Goal: Transaction & Acquisition: Purchase product/service

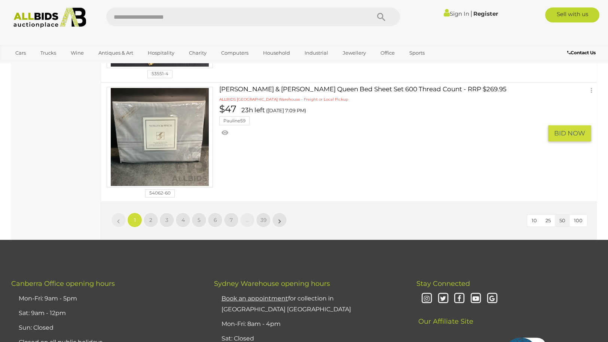
scroll to position [5865, 0]
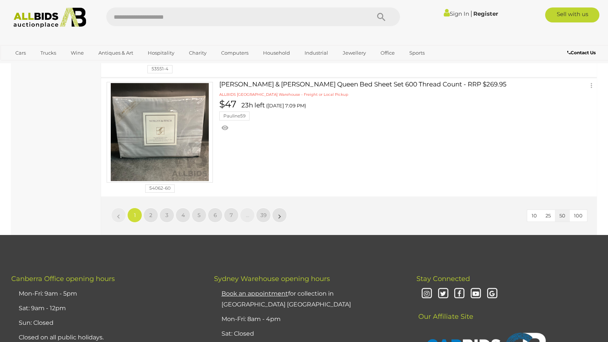
click at [200, 16] on input "text" at bounding box center [234, 16] width 257 height 19
type input "******"
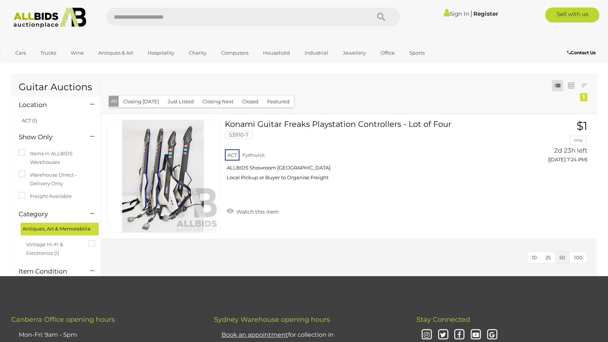
click at [205, 19] on input "text" at bounding box center [234, 16] width 257 height 19
type input "*****"
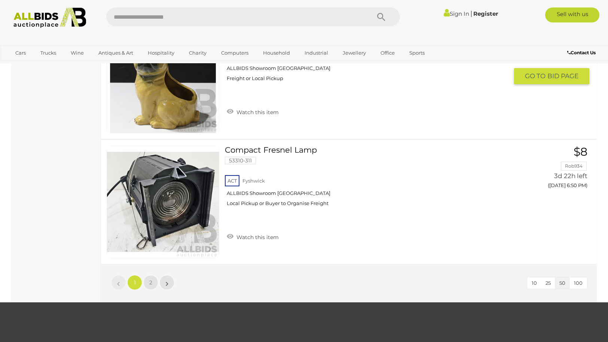
scroll to position [6098, 0]
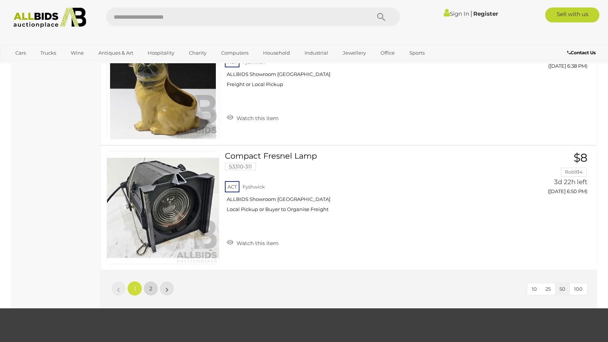
click at [146, 288] on link "2" at bounding box center [150, 288] width 15 height 15
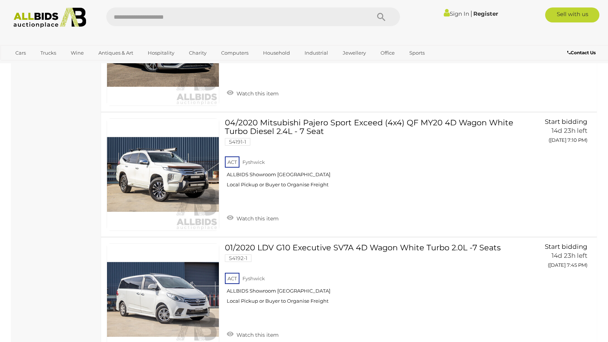
scroll to position [4728, 0]
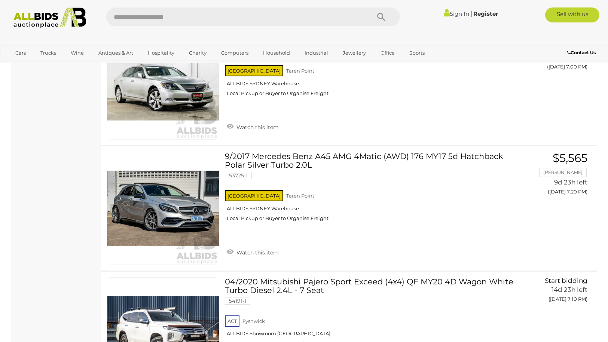
click at [27, 10] on img at bounding box center [49, 17] width 81 height 21
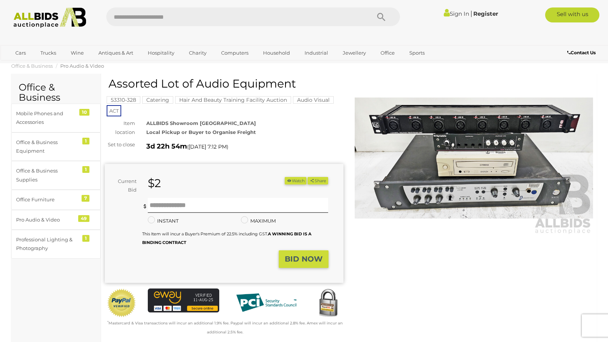
scroll to position [8, 0]
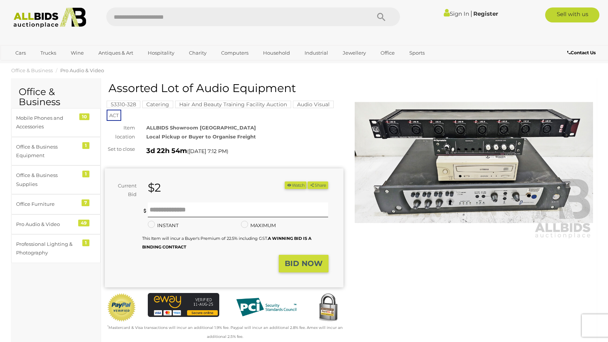
click at [478, 145] on img at bounding box center [474, 163] width 239 height 154
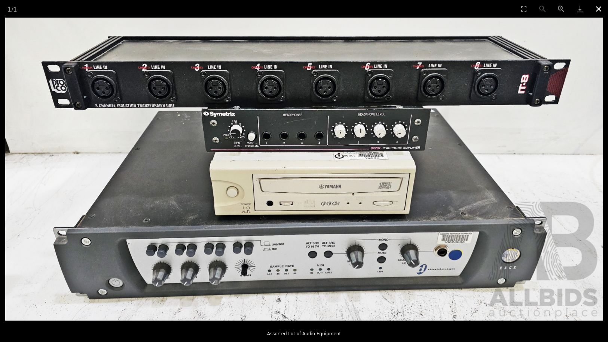
click at [599, 13] on button "Close gallery" at bounding box center [598, 9] width 19 height 18
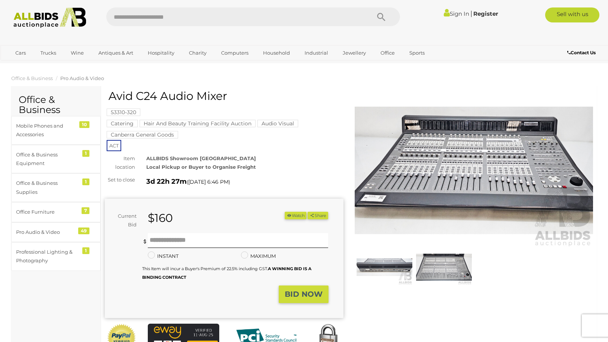
click at [493, 193] on img at bounding box center [474, 170] width 239 height 154
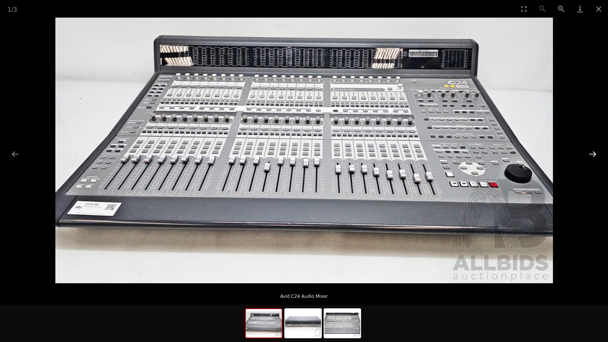
click at [593, 155] on button "Next slide" at bounding box center [593, 154] width 16 height 15
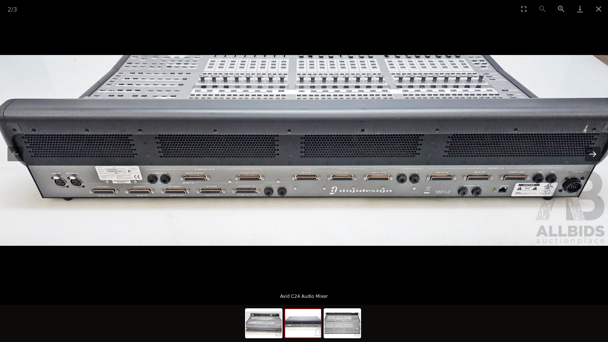
click at [593, 155] on button "Next slide" at bounding box center [593, 154] width 16 height 15
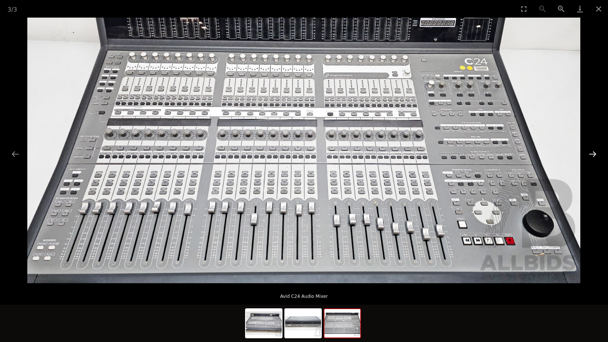
click at [593, 155] on button "Next slide" at bounding box center [593, 154] width 16 height 15
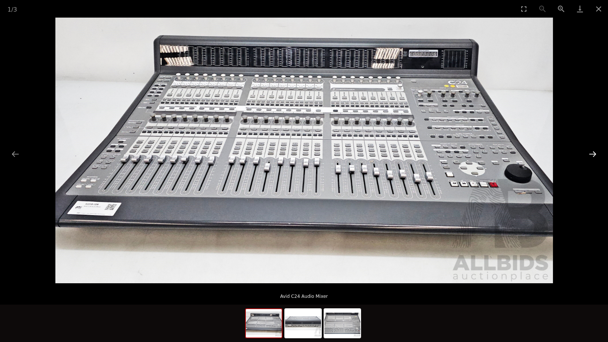
click at [593, 155] on button "Next slide" at bounding box center [593, 154] width 16 height 15
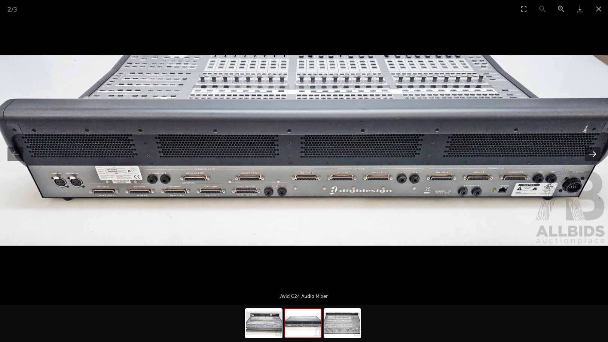
click at [594, 157] on button "Next slide" at bounding box center [593, 154] width 16 height 15
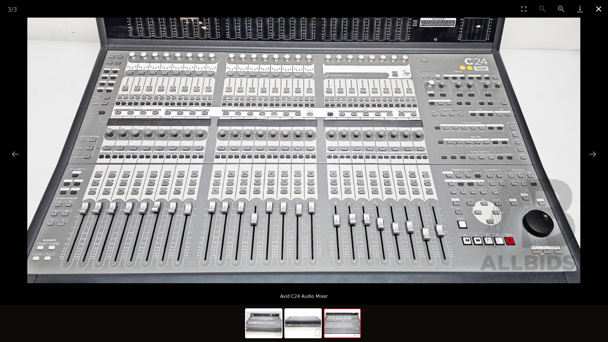
click at [596, 11] on button "Close gallery" at bounding box center [598, 9] width 19 height 18
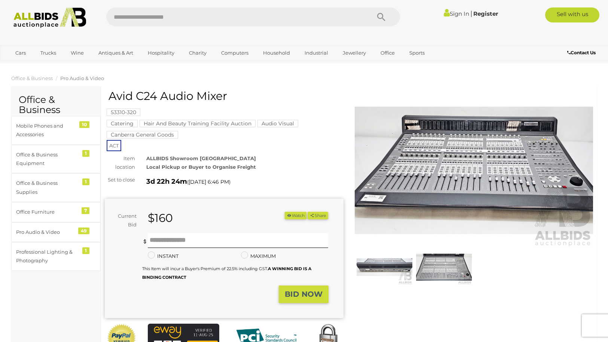
click at [360, 271] on img at bounding box center [384, 267] width 56 height 36
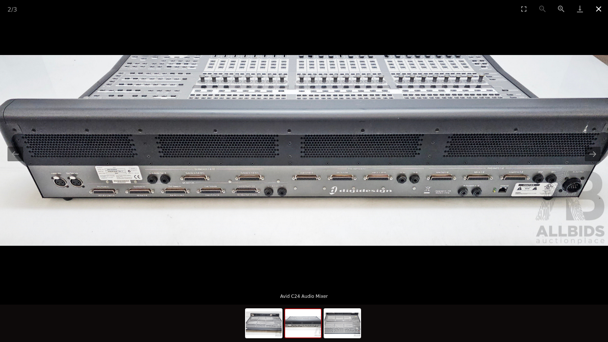
click at [599, 12] on button "Close gallery" at bounding box center [598, 9] width 19 height 18
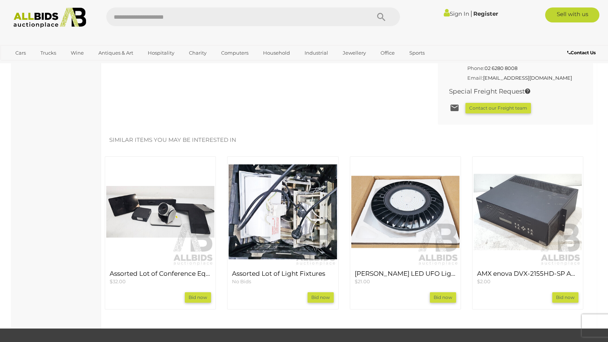
scroll to position [626, 0]
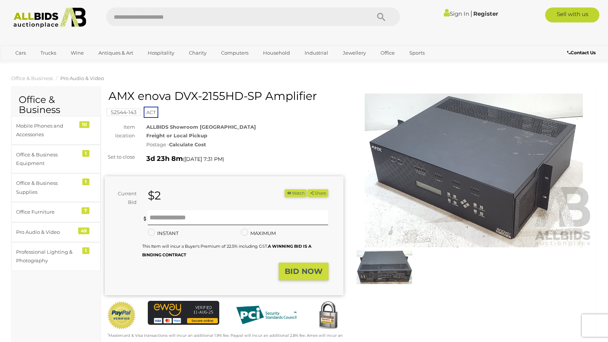
click at [392, 264] on img at bounding box center [384, 267] width 56 height 36
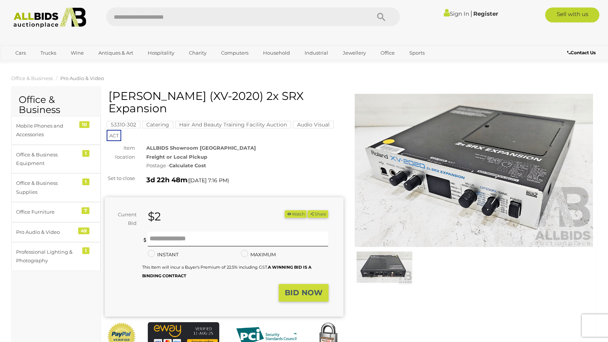
click at [385, 263] on img at bounding box center [384, 267] width 56 height 36
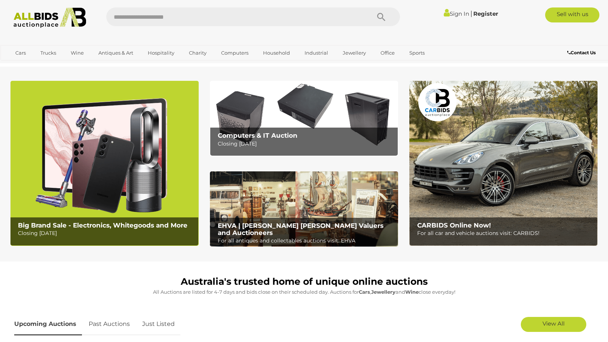
click at [253, 22] on input "text" at bounding box center [234, 16] width 257 height 19
type input "**"
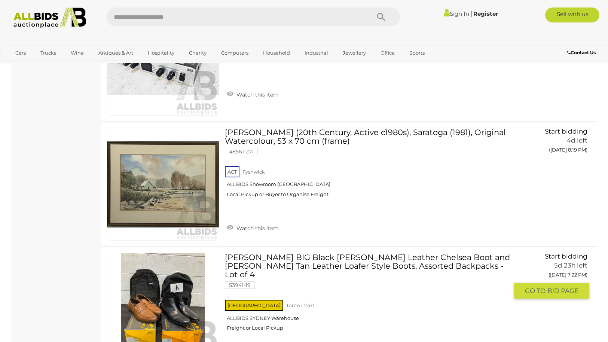
scroll to position [3968, 0]
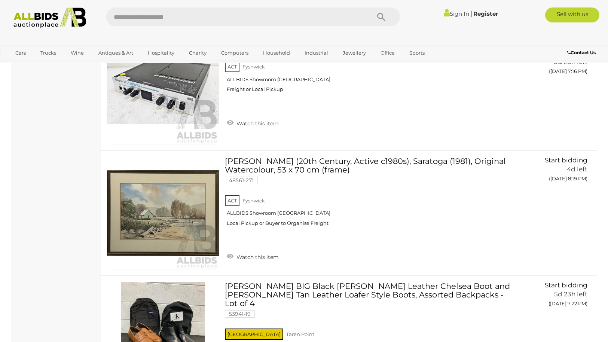
click at [187, 17] on input "text" at bounding box center [234, 16] width 257 height 19
type input "*******"
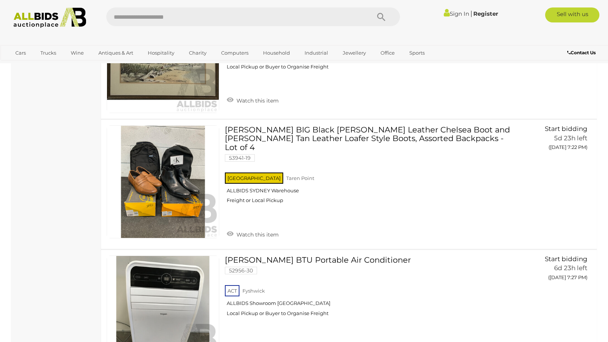
scroll to position [4751, 0]
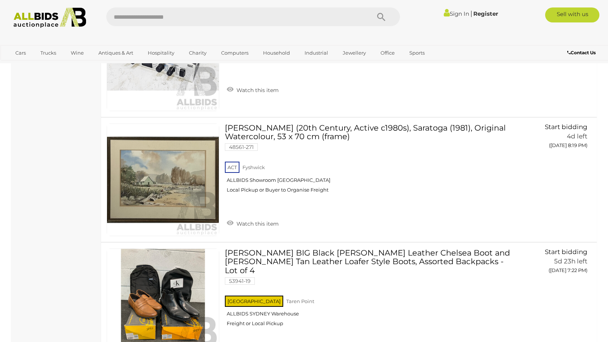
click at [155, 19] on input "text" at bounding box center [234, 16] width 257 height 19
type input "********"
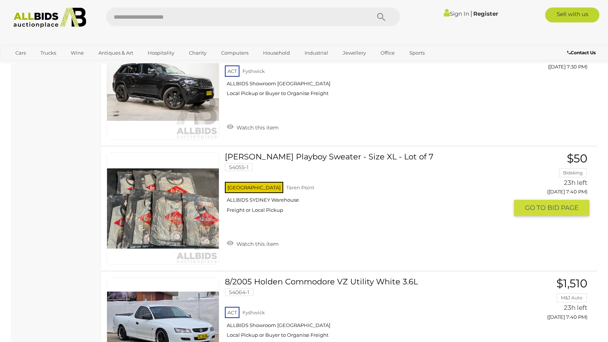
scroll to position [3089, 0]
